Goal: Information Seeking & Learning: Learn about a topic

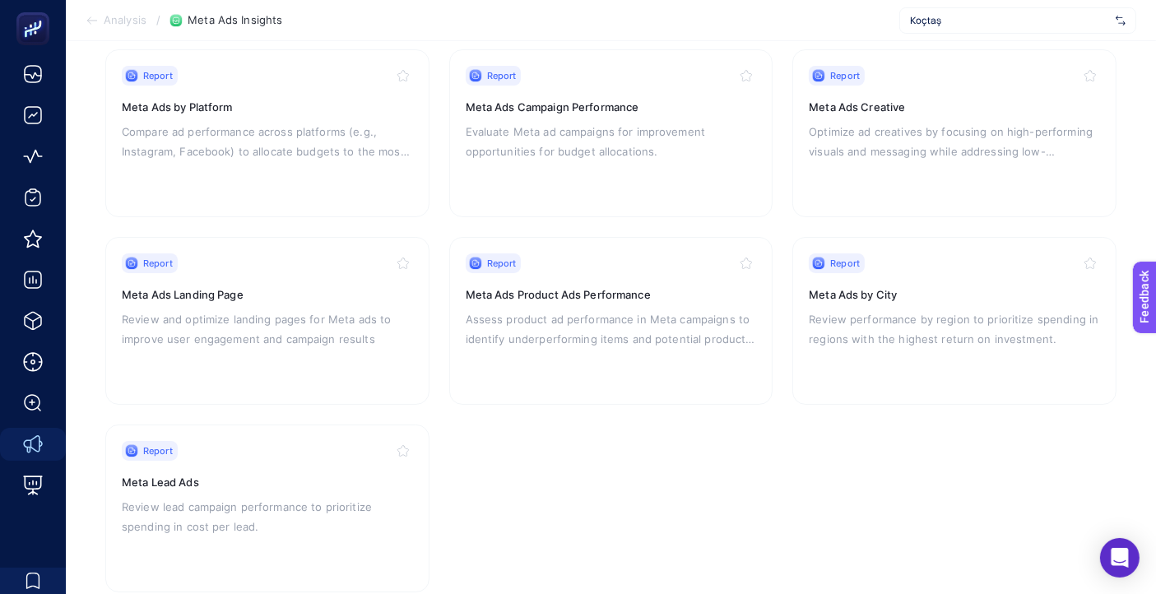
scroll to position [400, 0]
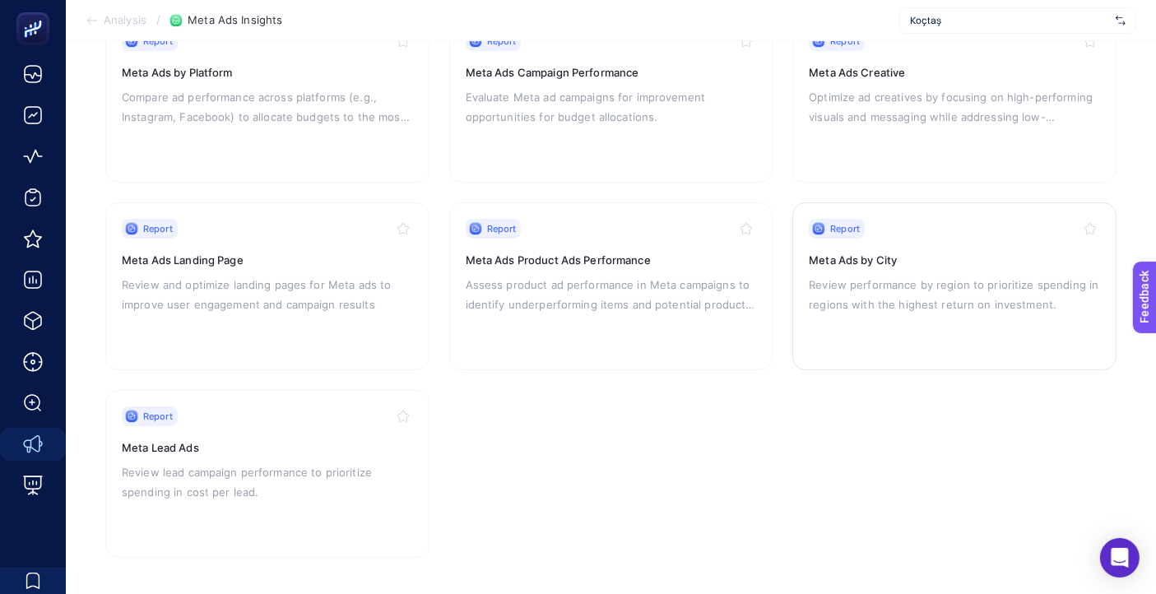
click at [923, 321] on div "Report Meta Ads by City Review performance by region to prioritize spending in …" at bounding box center [954, 286] width 291 height 135
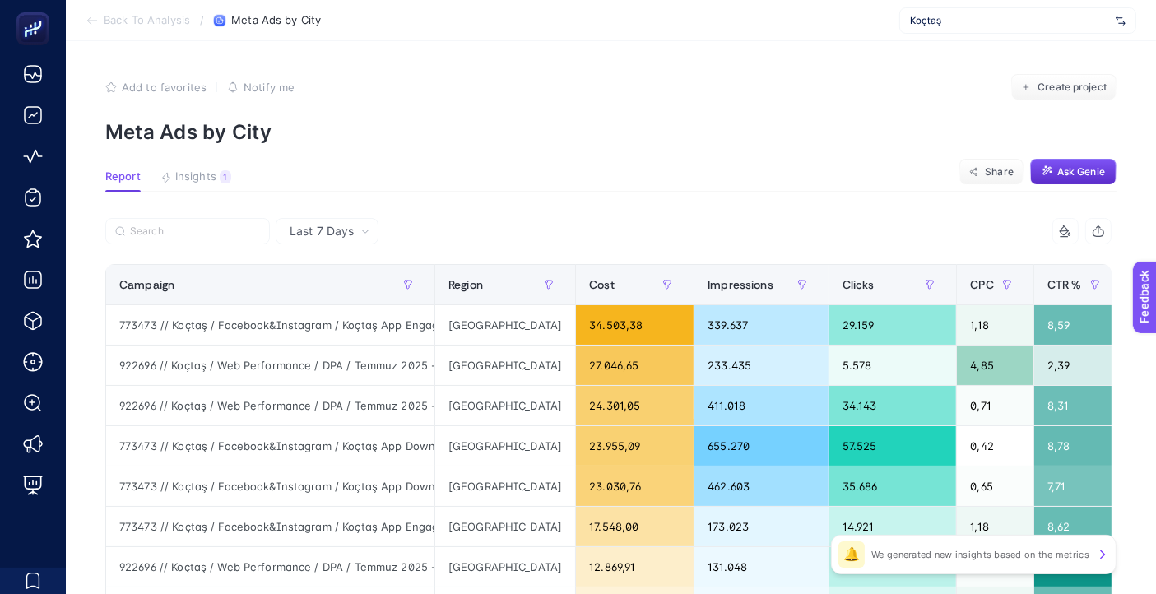
click at [308, 237] on span "Last 7 Days" at bounding box center [322, 231] width 64 height 16
click at [337, 294] on li "Last 30 Days" at bounding box center [327, 296] width 93 height 30
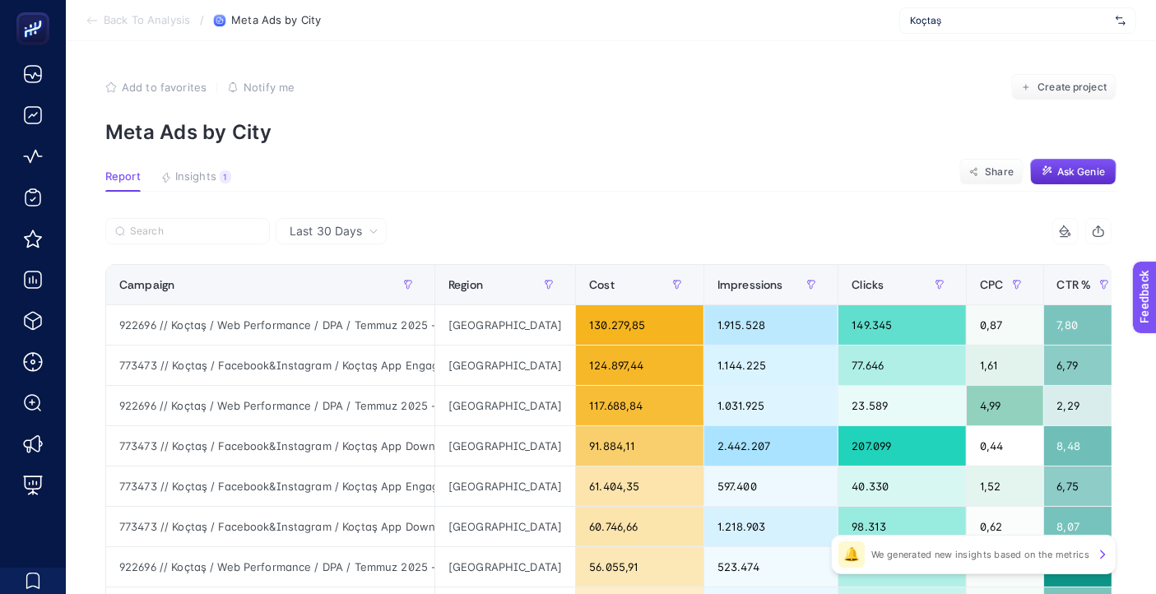
click at [569, 170] on section "Report Insights 1 We generated new insights based on the metrics Share Ask Genie" at bounding box center [610, 180] width 1011 height 21
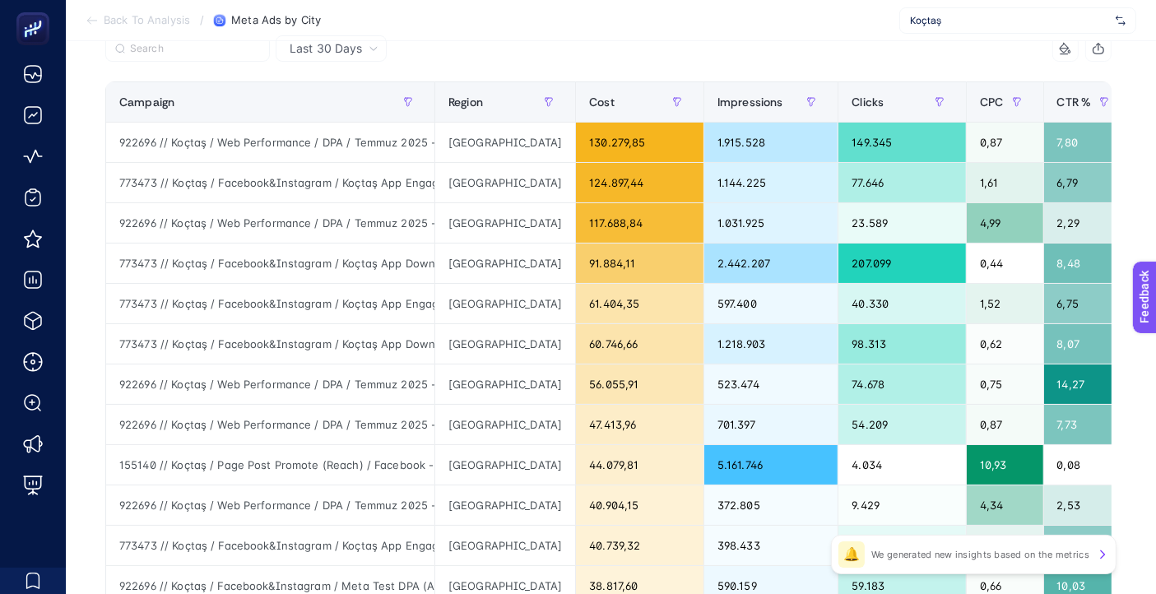
scroll to position [400, 0]
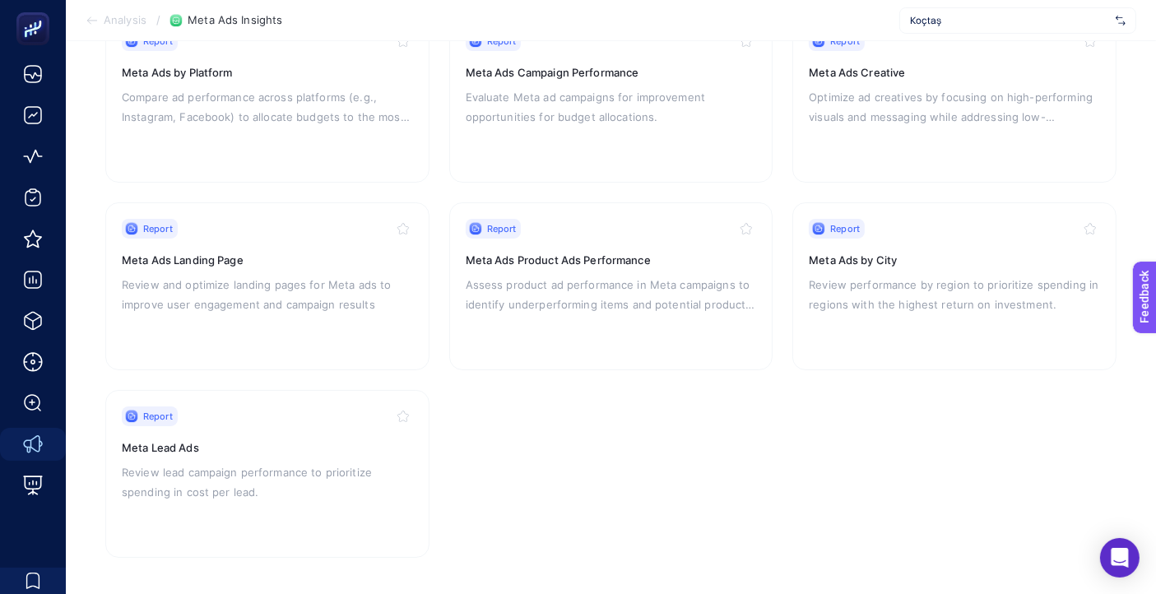
click at [678, 458] on section "Report Meta Ad set Performance Description will be added Report Meta Ads by Cou…" at bounding box center [610, 192] width 1011 height 731
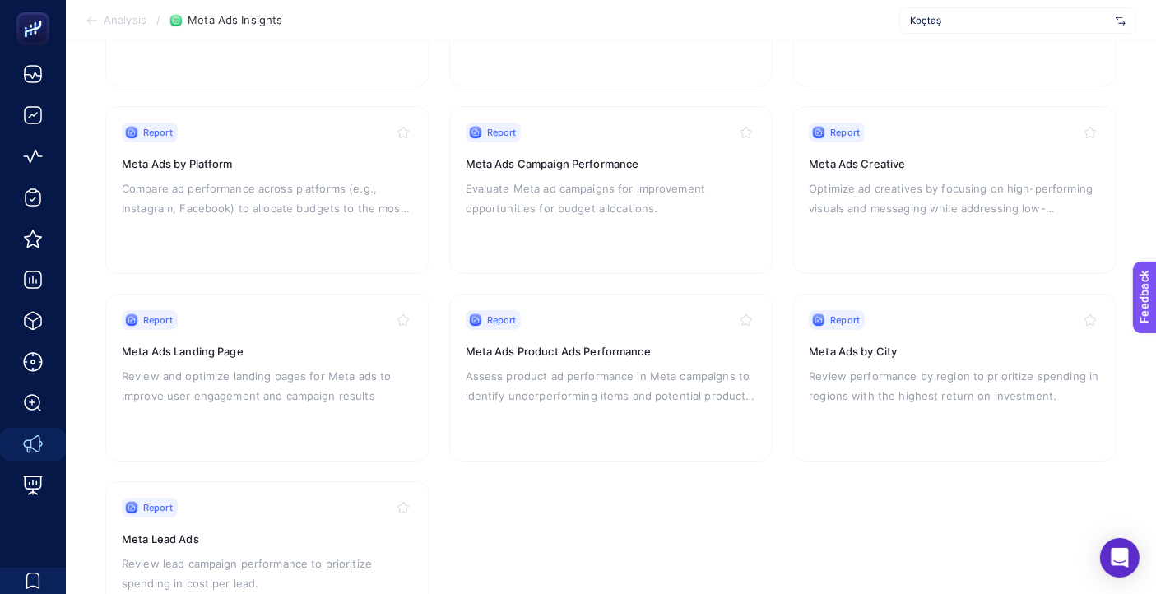
click at [531, 508] on section "Report Meta Ad set Performance Description will be added Report Meta Ads by Cou…" at bounding box center [610, 284] width 1011 height 731
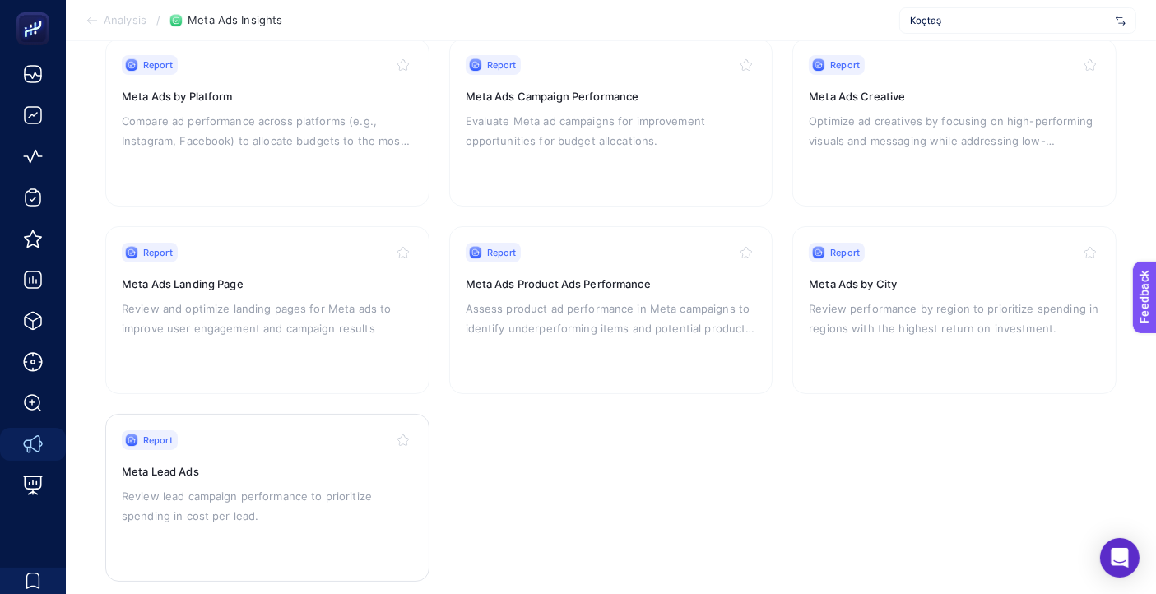
scroll to position [400, 0]
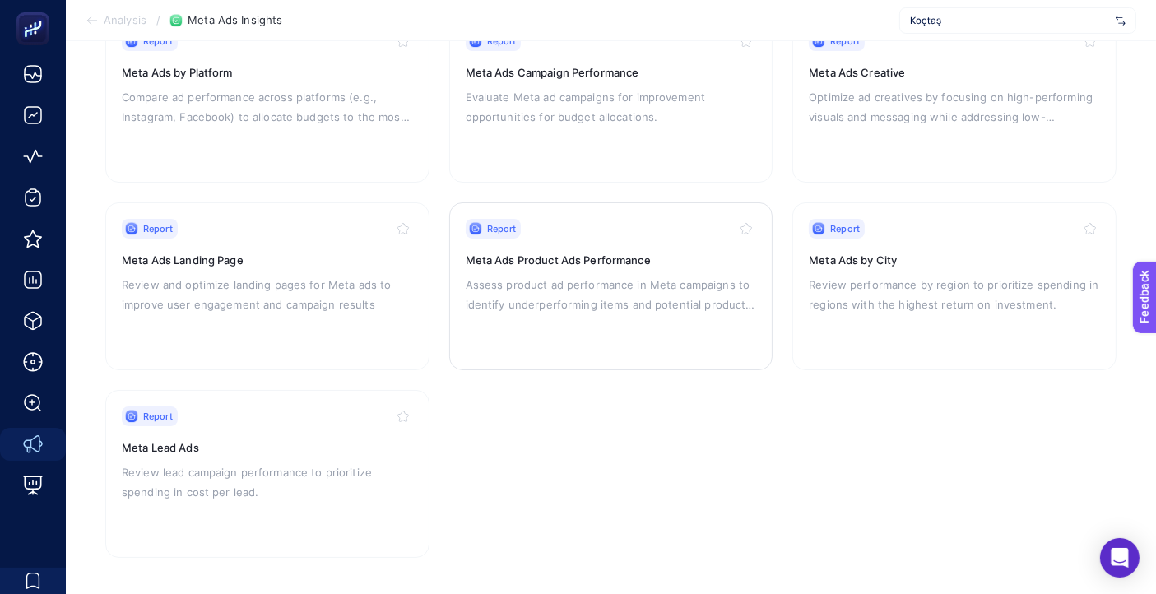
click at [622, 311] on div "Report Meta Ads Product Ads Performance Assess product ad performance in Meta c…" at bounding box center [611, 286] width 291 height 135
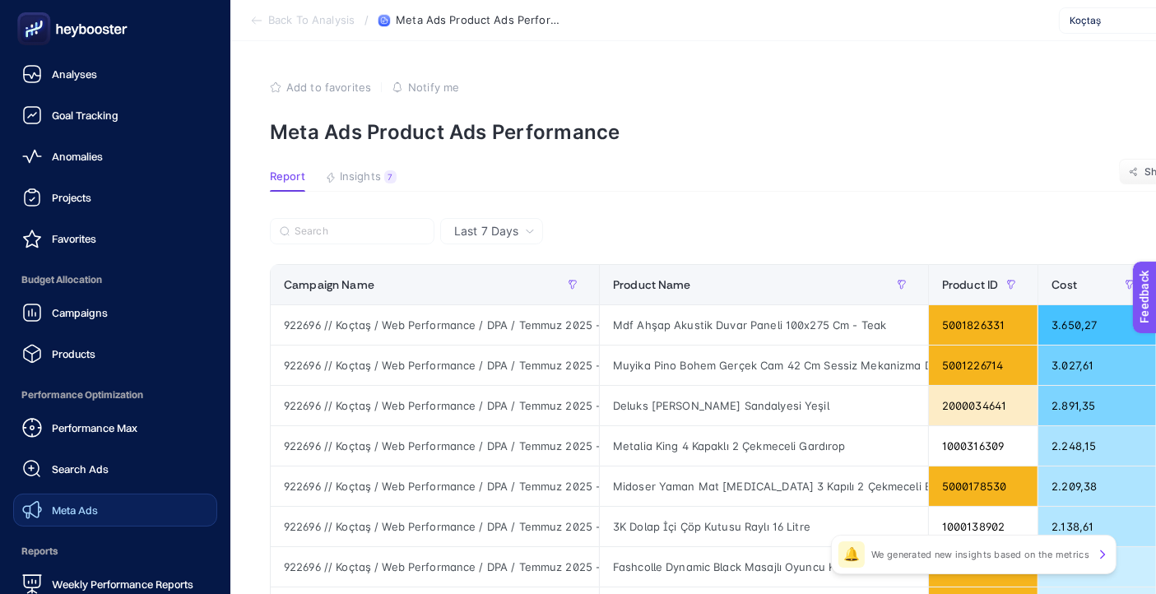
click at [94, 516] on span "Meta Ads" at bounding box center [75, 510] width 46 height 13
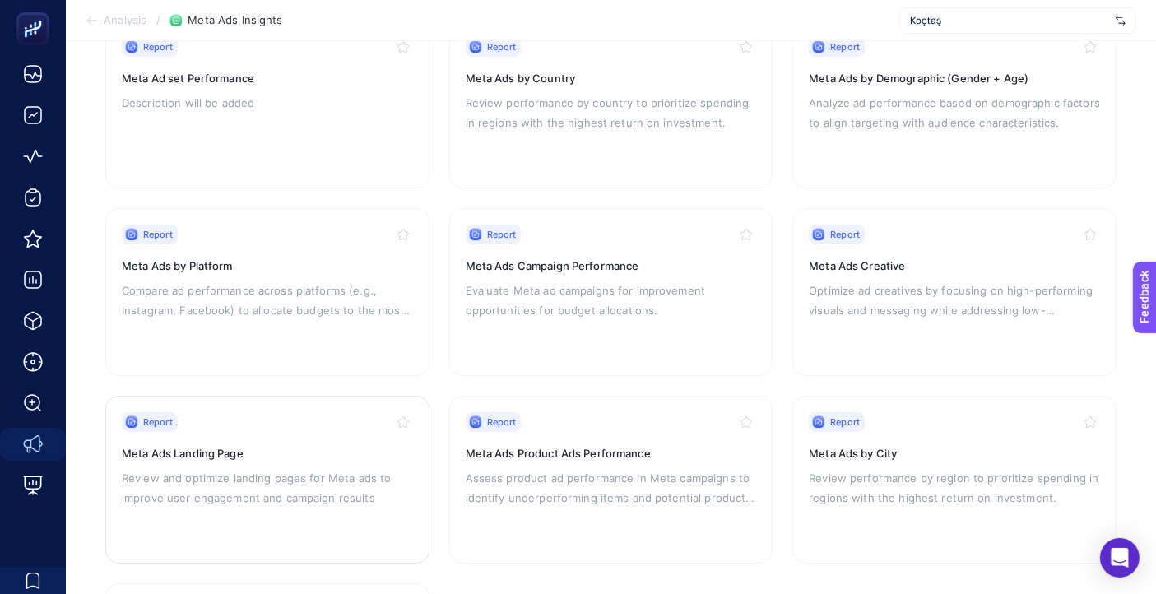
scroll to position [274, 0]
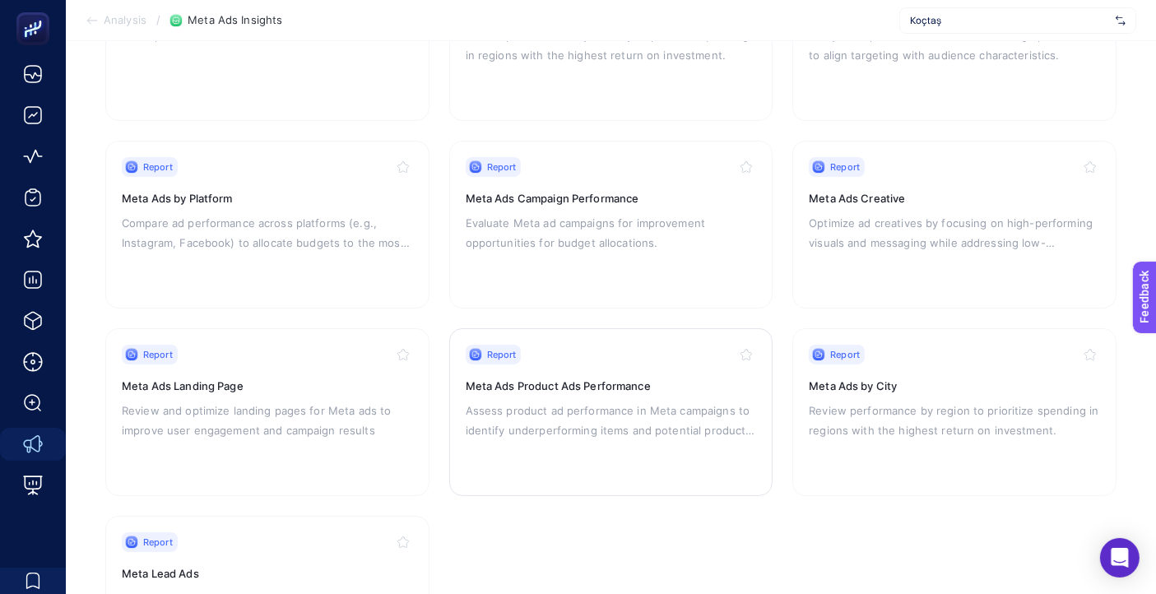
click at [576, 406] on p "Assess product ad performance in Meta campaigns to identify underperforming ite…" at bounding box center [611, 420] width 291 height 39
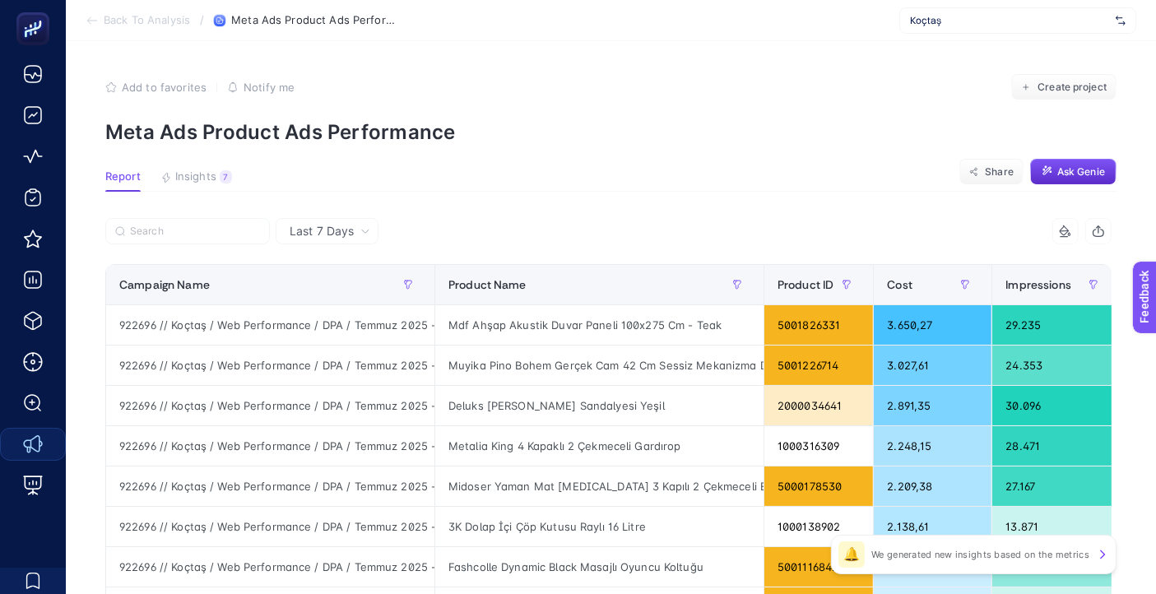
scroll to position [0, 306]
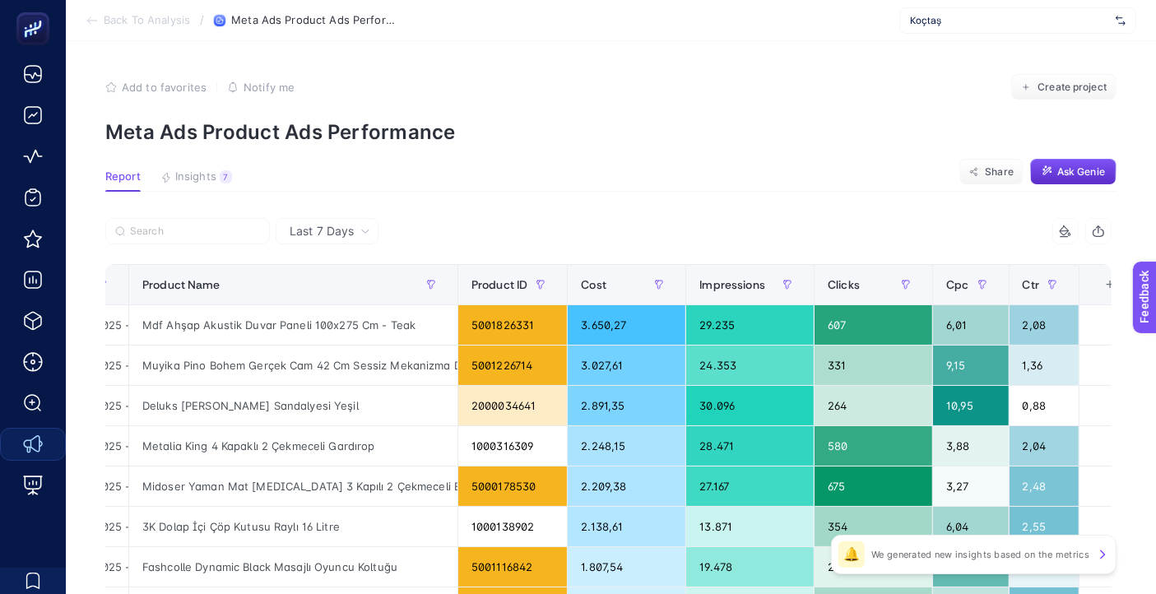
click at [1100, 281] on div "+" at bounding box center [1109, 284] width 31 height 13
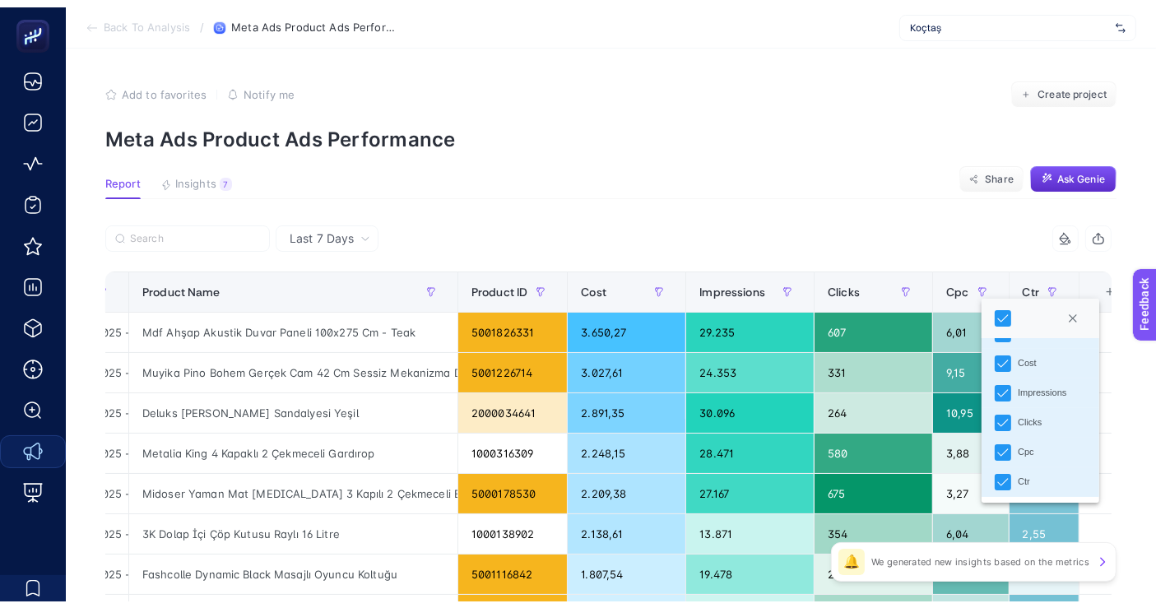
scroll to position [0, 0]
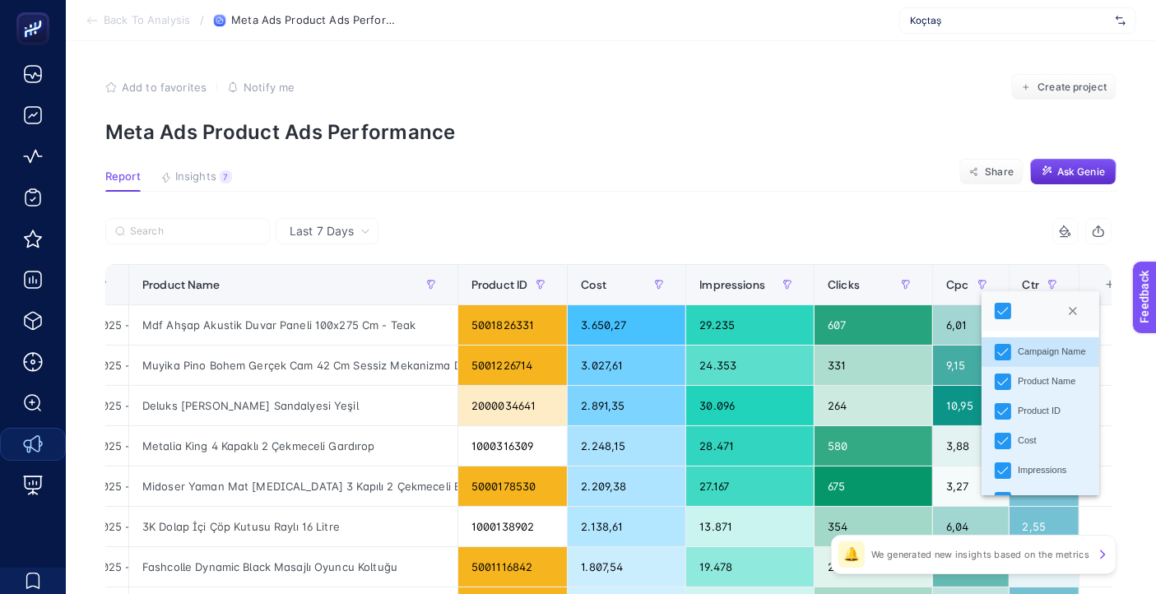
click at [812, 188] on section "Report Insights 7 We generated new insights based on the metrics Share Ask Genie" at bounding box center [610, 180] width 1011 height 21
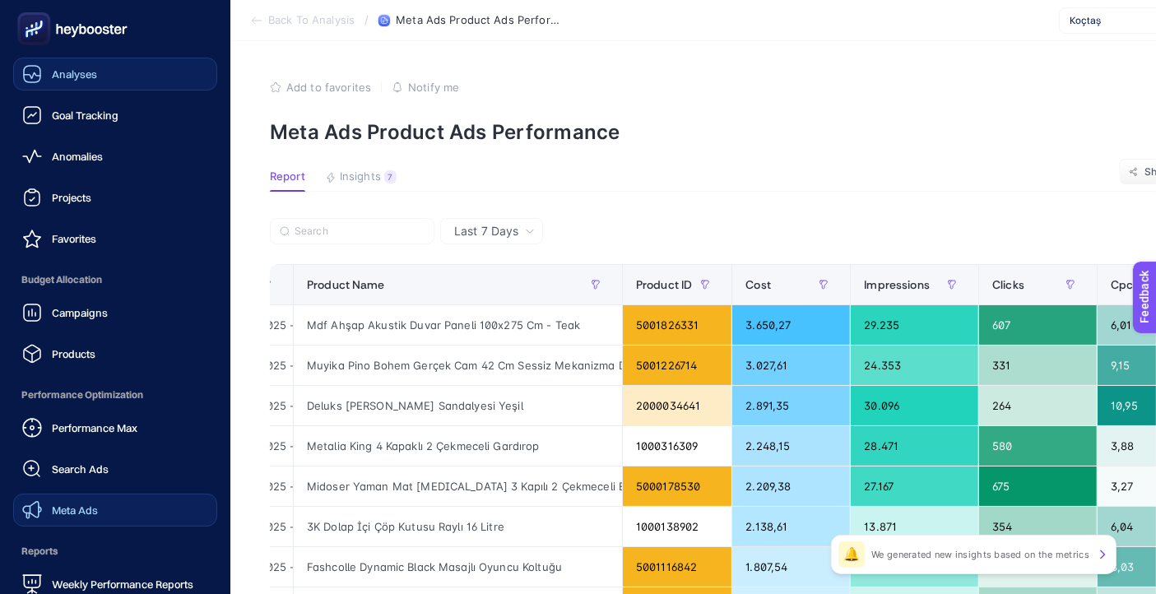
click at [118, 81] on link "Analyses" at bounding box center [115, 74] width 204 height 33
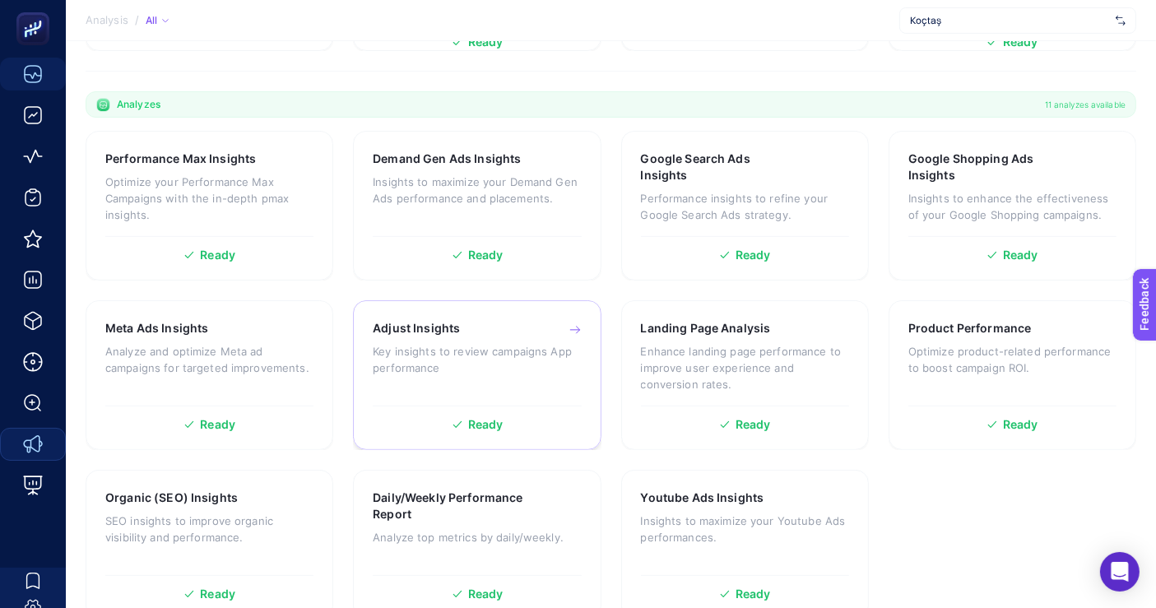
scroll to position [487, 0]
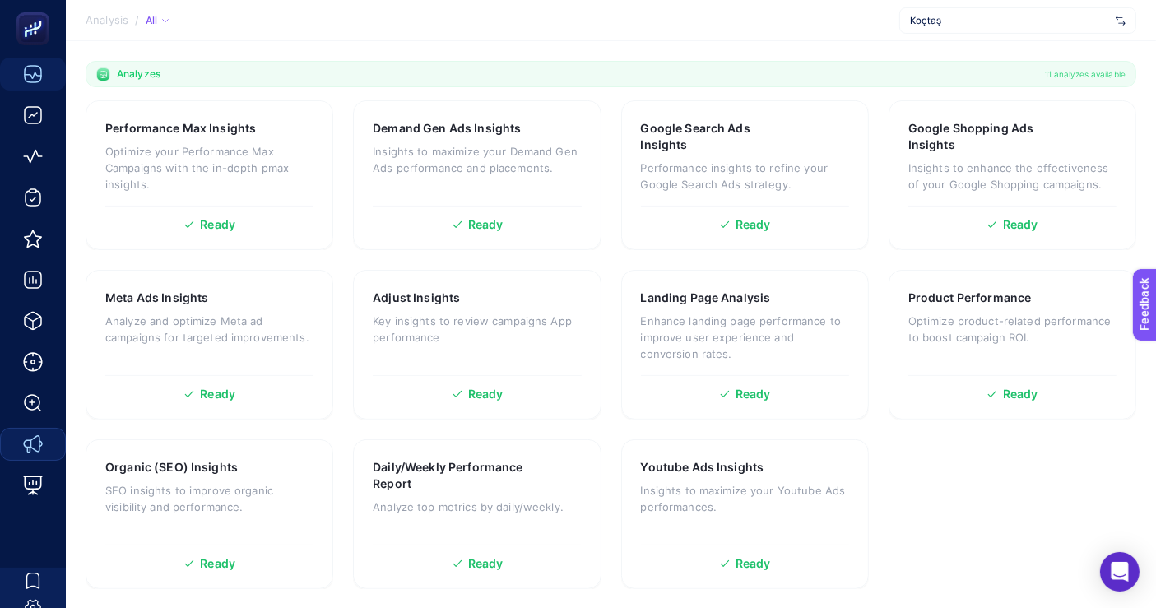
click at [971, 509] on section "Performance Max Insights Optimize your Performance Max Campaigns with the in-de…" at bounding box center [611, 344] width 1051 height 489
click at [623, 50] on section "Welcome Koçtaş Team, What are you looking for? Use AI Search if you want a deep…" at bounding box center [611, 81] width 1090 height 1055
click at [610, 41] on section "Welcome Koçtaş Team, What are you looking for? Use AI Search if you want a deep…" at bounding box center [611, 81] width 1090 height 1055
click at [610, 53] on section "Welcome Koçtaş Team, What are you looking for? Use AI Search if you want a deep…" at bounding box center [611, 81] width 1090 height 1055
click at [595, 55] on section "Welcome Koçtaş Team, What are you looking for? Use AI Search if you want a deep…" at bounding box center [611, 81] width 1090 height 1055
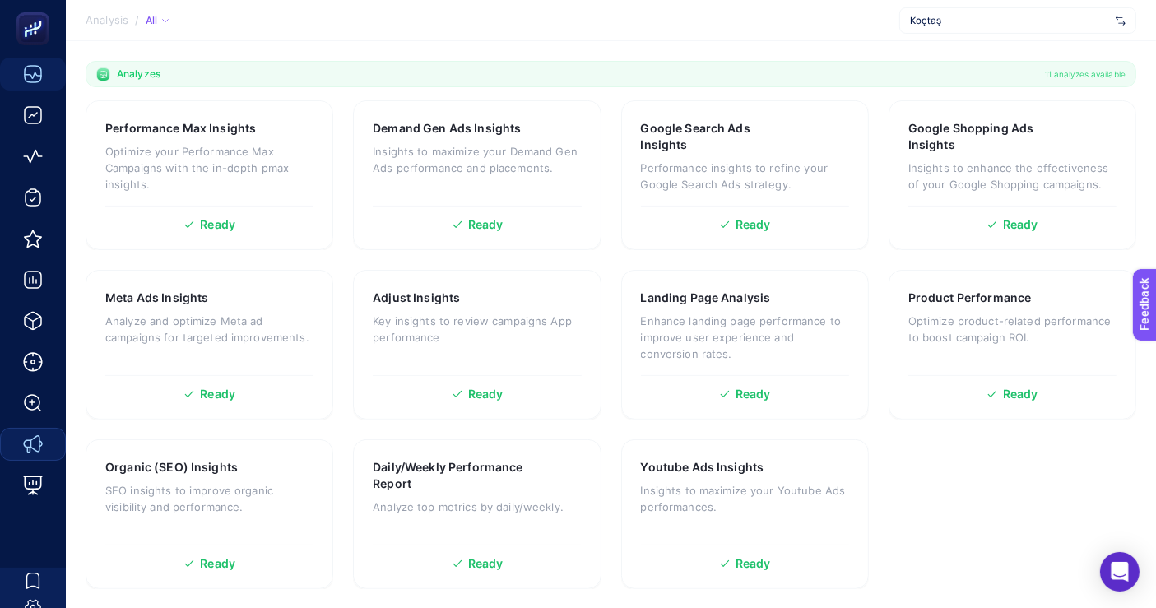
click at [527, 20] on section "Analysis / All Koçtaş" at bounding box center [611, 20] width 1090 height 41
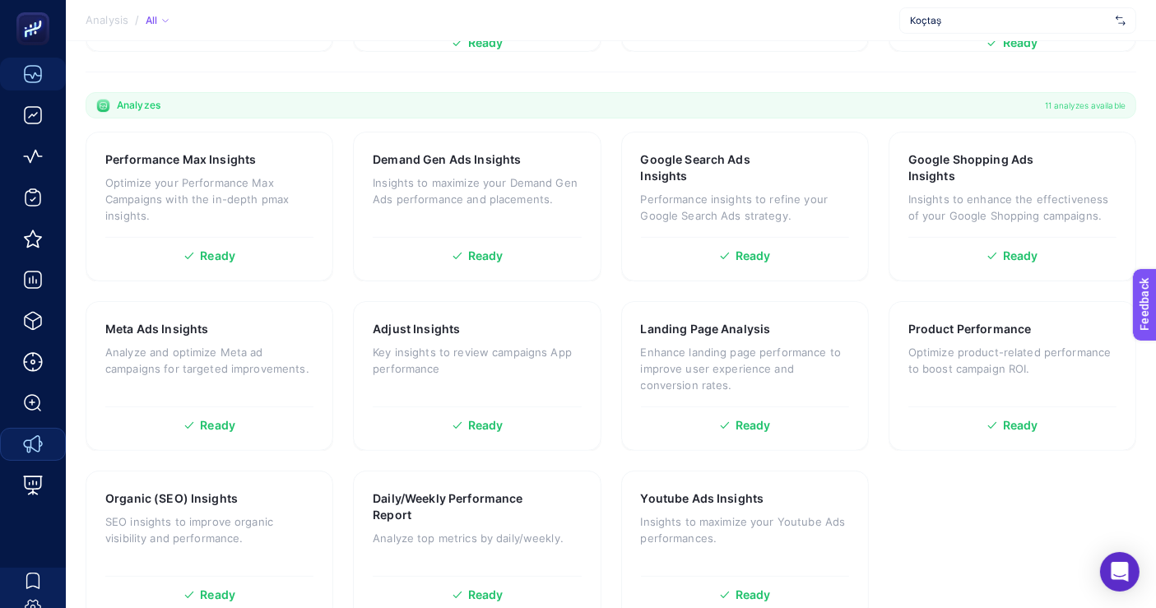
drag, startPoint x: 524, startPoint y: 1, endPoint x: 605, endPoint y: 54, distance: 96.8
click at [609, 52] on section "Analysis / All Koçtaş Filter CONNECTION Google Analytics 4 Google Ads Meta Ads …" at bounding box center [611, 92] width 1090 height 1096
click at [609, 111] on section "Analyzes 11 analyzes available" at bounding box center [611, 105] width 1051 height 26
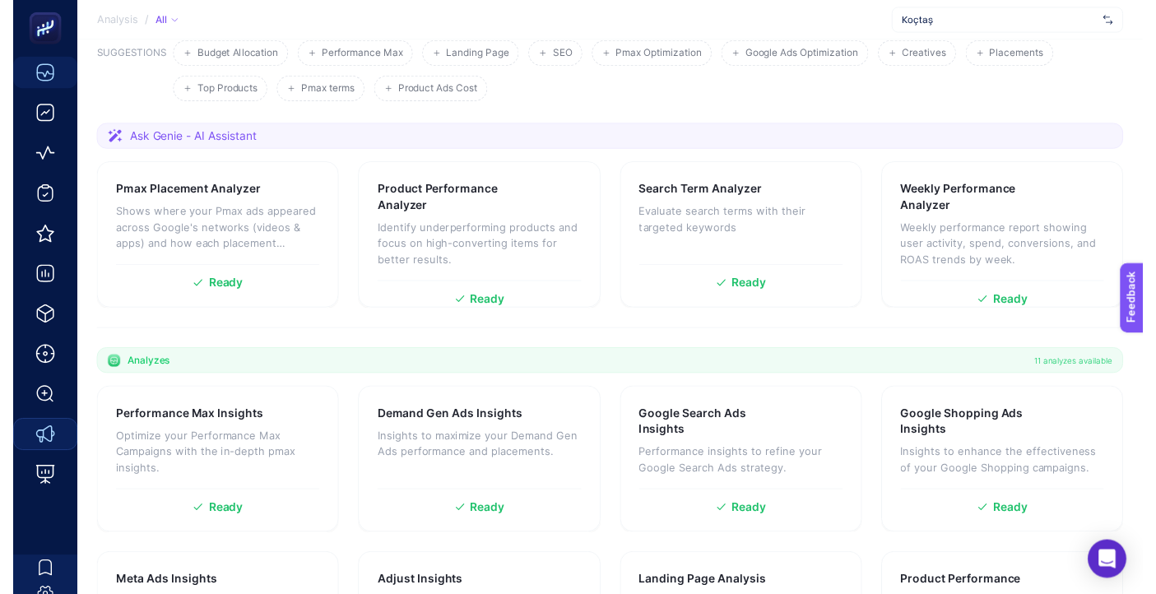
scroll to position [0, 0]
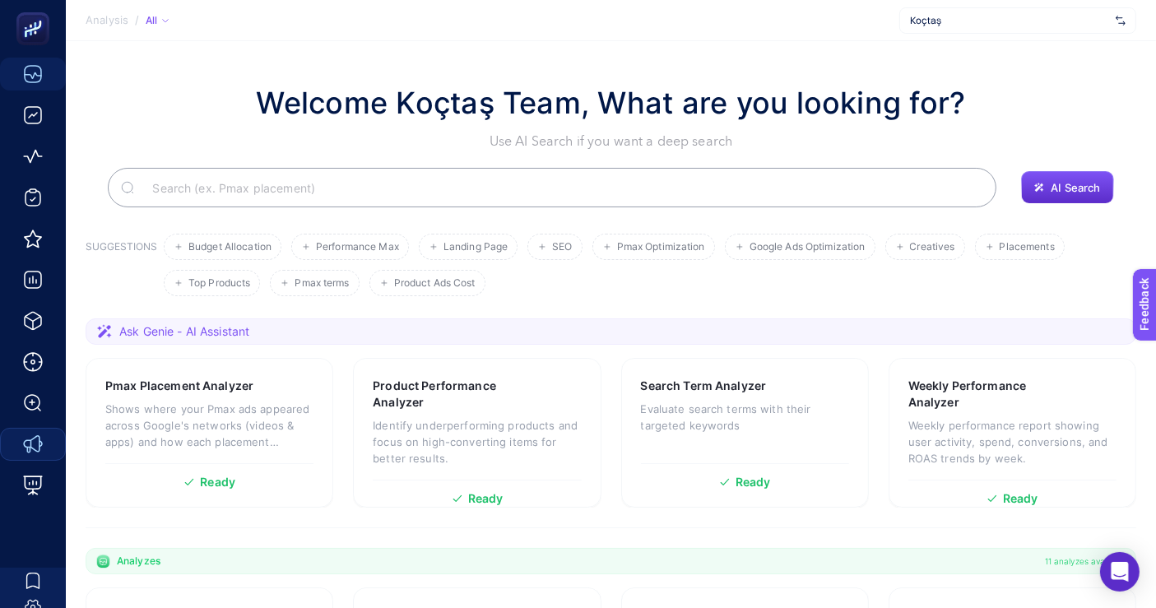
drag, startPoint x: 364, startPoint y: 102, endPoint x: 1019, endPoint y: 112, distance: 654.2
click at [1019, 112] on div "Welcome Koçtaş Team, What are you looking for? Use AI Search if you want a deep…" at bounding box center [611, 116] width 1051 height 71
click at [982, 106] on div "Welcome Koçtaş Team, What are you looking for? Use AI Search if you want a deep…" at bounding box center [611, 116] width 1051 height 71
drag, startPoint x: 960, startPoint y: 100, endPoint x: 241, endPoint y: 93, distance: 719.1
click at [241, 93] on div "Welcome Koçtaş Team, What are you looking for? Use AI Search if you want a deep…" at bounding box center [611, 116] width 1051 height 71
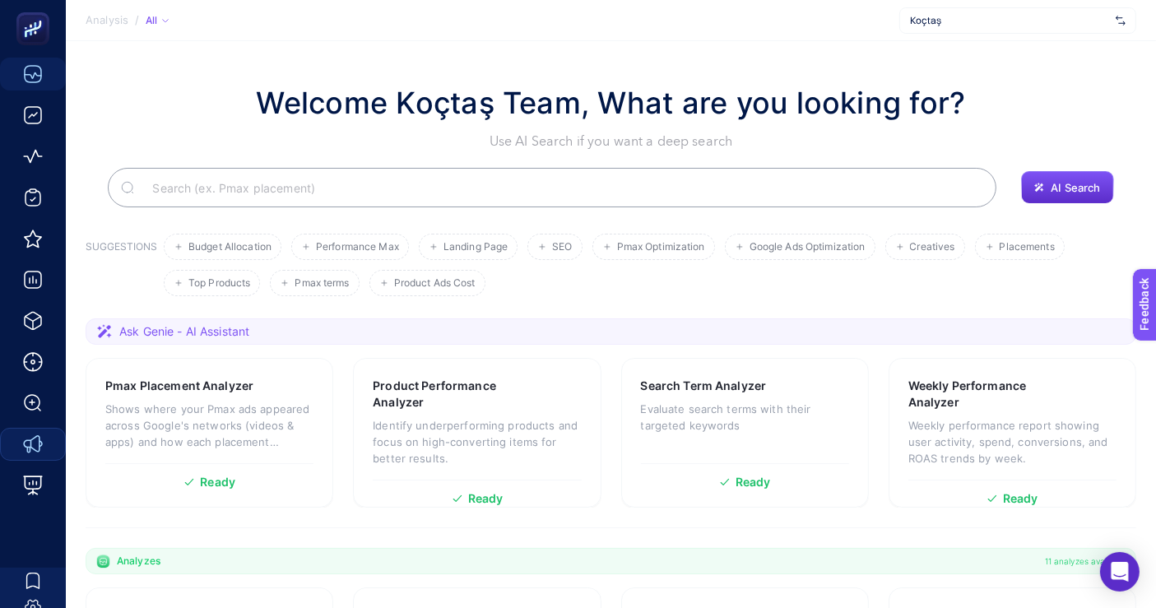
click at [324, 92] on h1 "Welcome Koçtaş Team, What are you looking for?" at bounding box center [610, 103] width 709 height 44
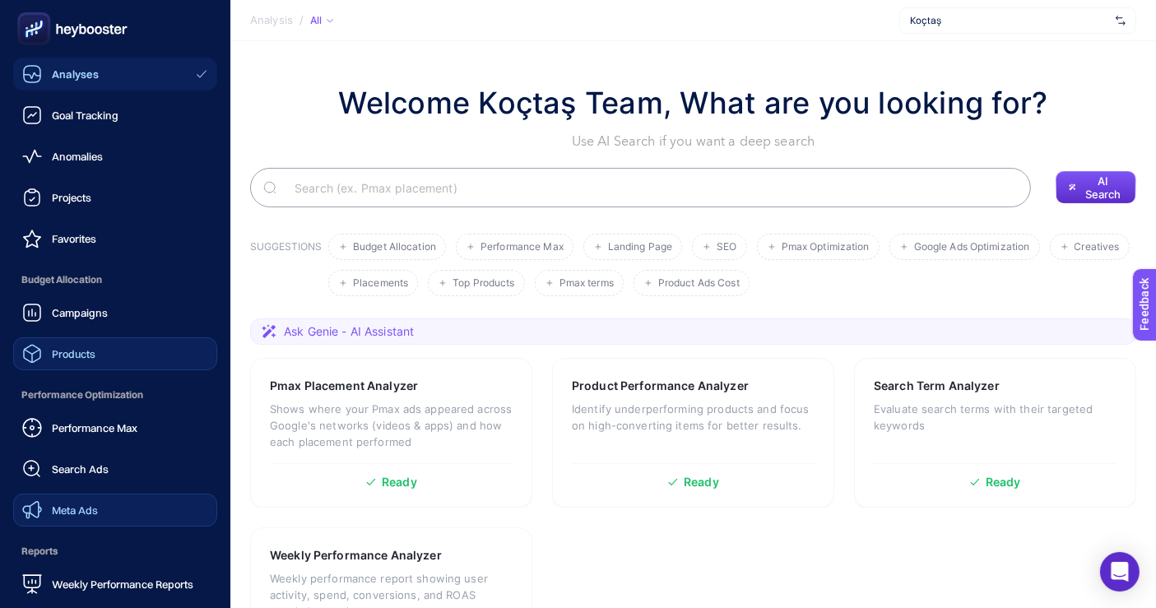
click at [123, 360] on link "Products" at bounding box center [115, 353] width 204 height 33
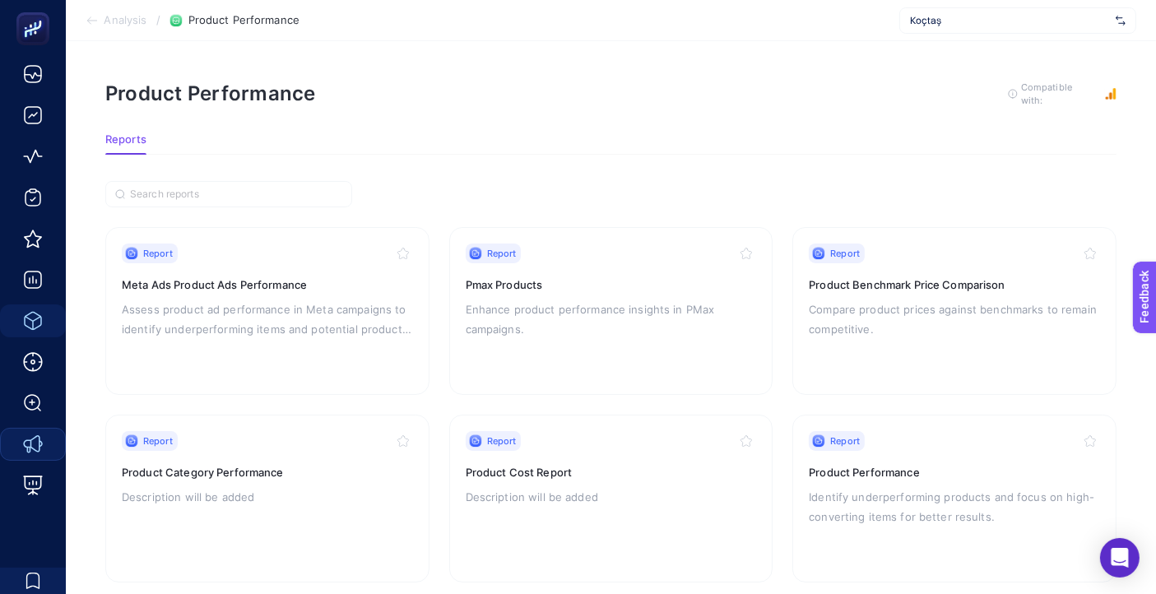
click at [665, 144] on section "Reports" at bounding box center [610, 143] width 1011 height 21
click at [281, 303] on p "Assess product ad performance in Meta campaigns to identify underperforming ite…" at bounding box center [267, 318] width 291 height 39
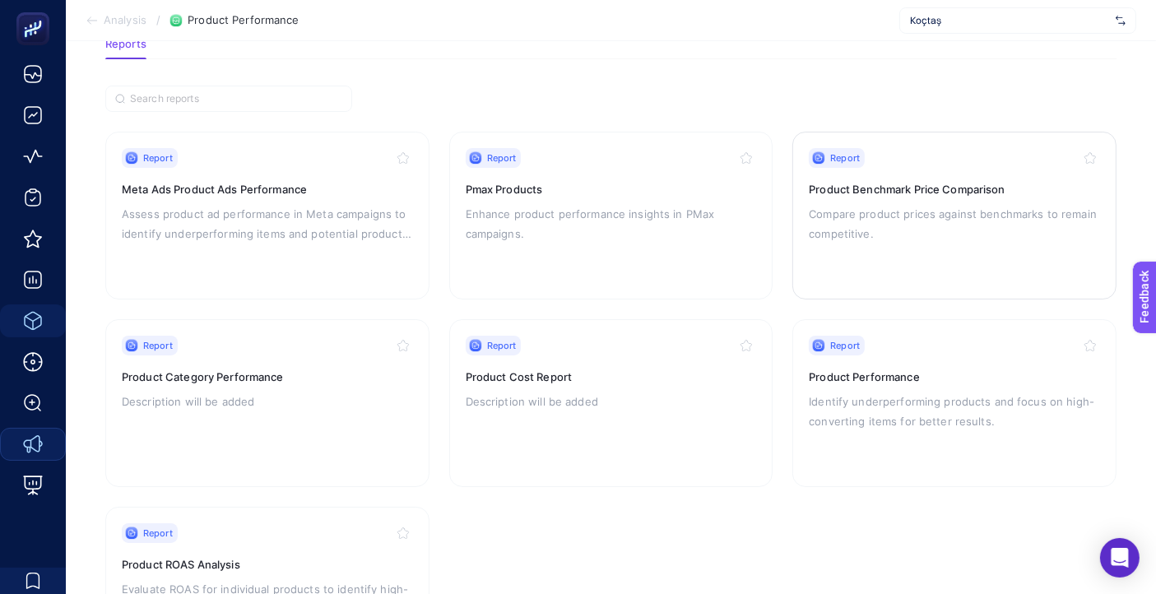
scroll to position [183, 0]
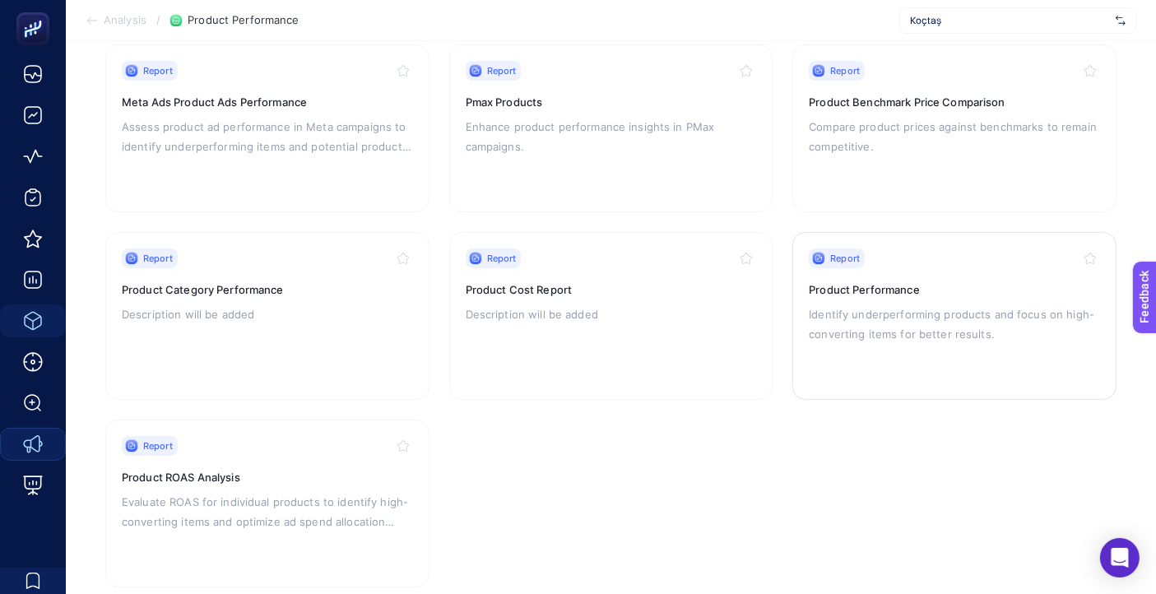
click at [882, 341] on p "Identify underperforming products and focus on high-converting items for better…" at bounding box center [954, 323] width 291 height 39
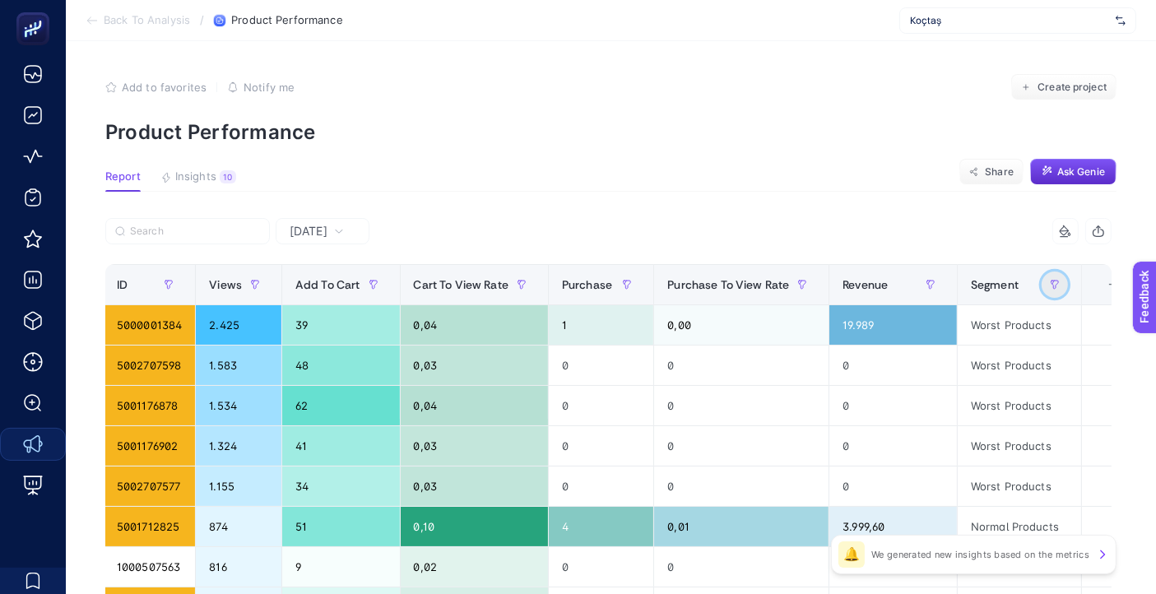
click at [1050, 288] on icon "button" at bounding box center [1055, 285] width 10 height 10
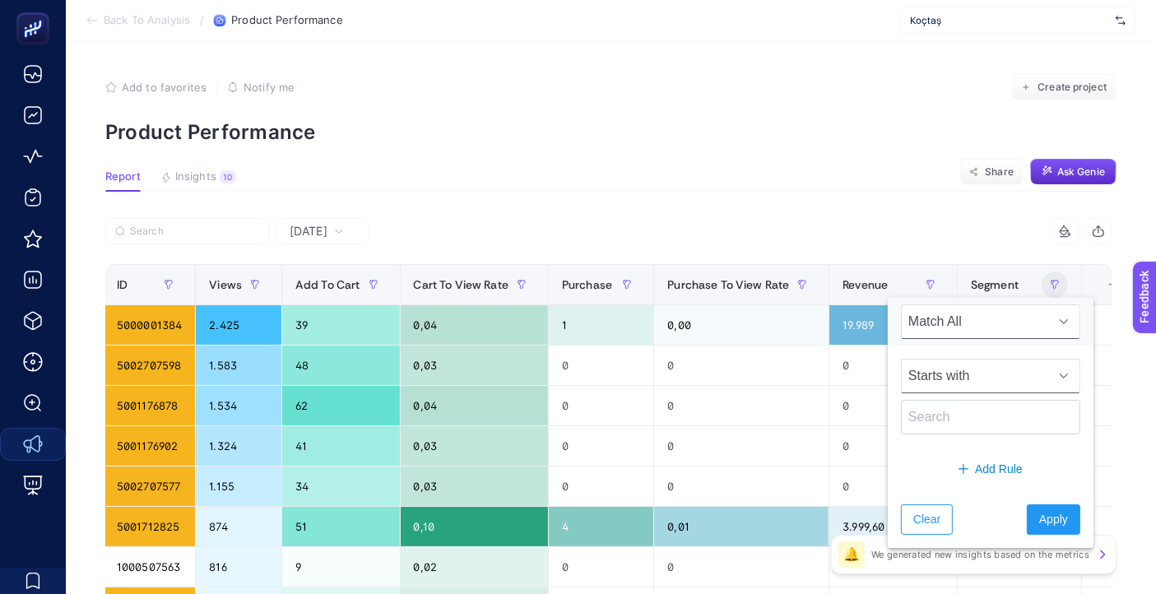
click at [1019, 370] on span "Starts with" at bounding box center [975, 376] width 146 height 33
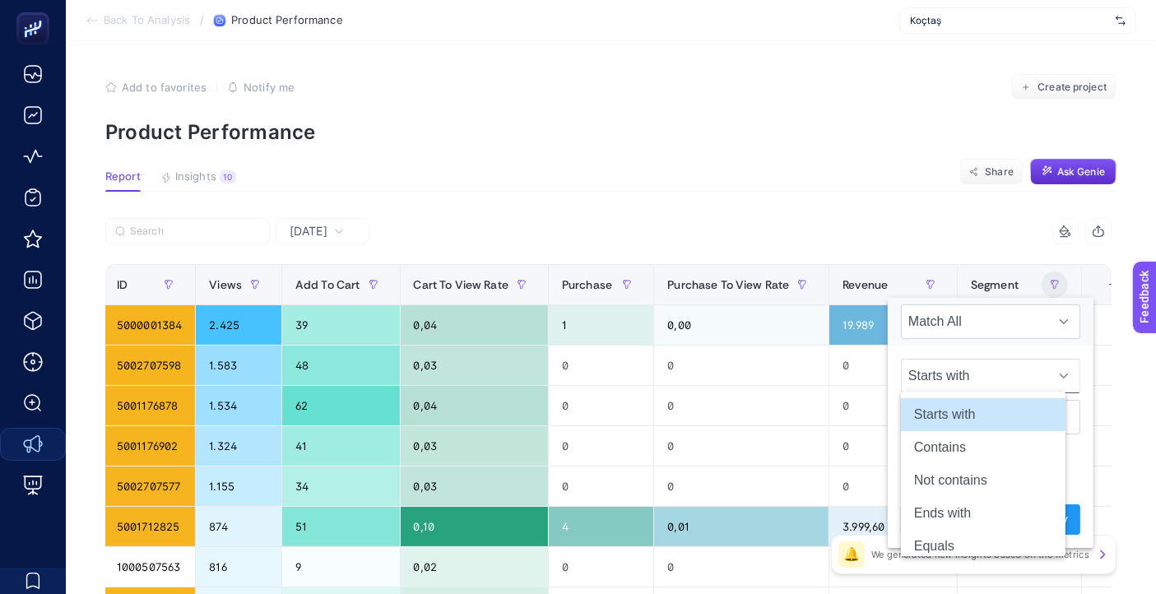
scroll to position [0, 9]
click at [982, 450] on li "Contains" at bounding box center [983, 447] width 165 height 33
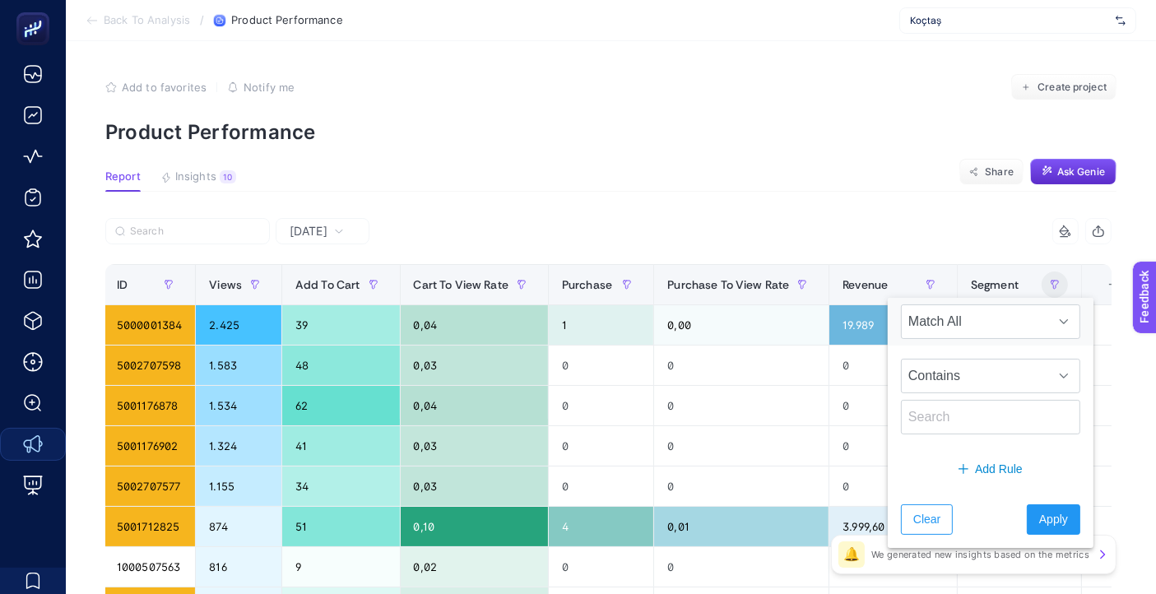
click at [907, 118] on section "Add to favorites false Notify me Create project Product Performance" at bounding box center [610, 109] width 1011 height 70
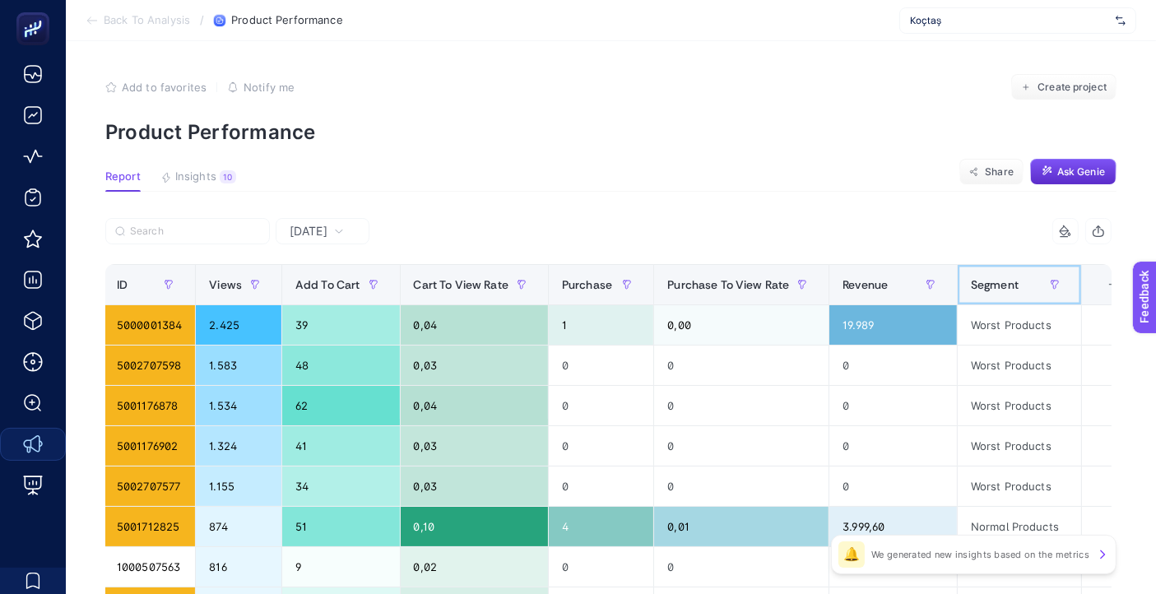
click at [985, 285] on span "Segment" at bounding box center [995, 284] width 48 height 13
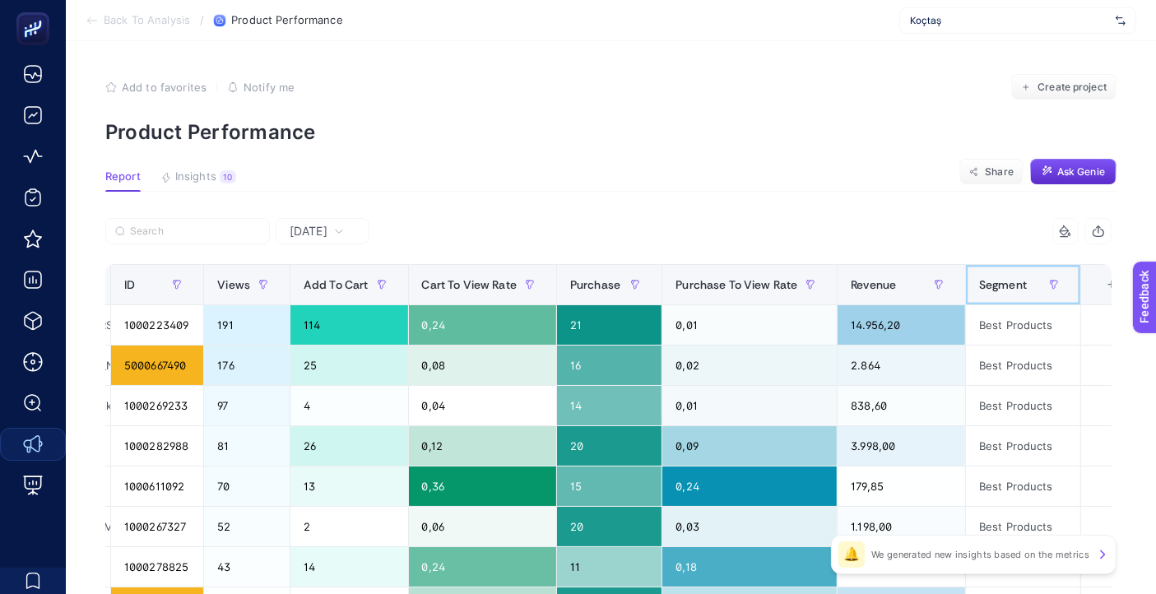
scroll to position [0, 0]
